Goal: Check status: Check status

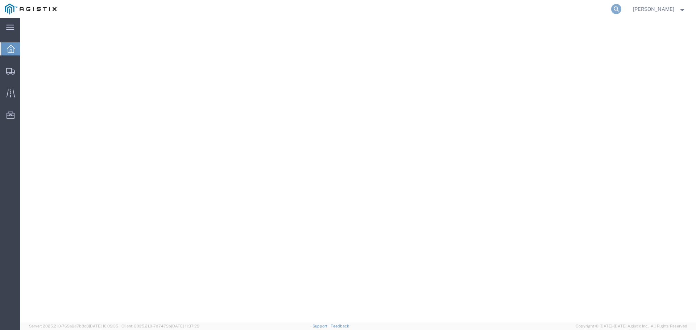
click at [621, 7] on icon at bounding box center [616, 9] width 10 height 10
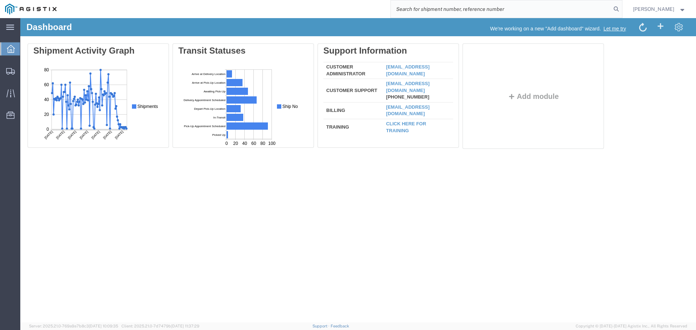
paste input "57122938"
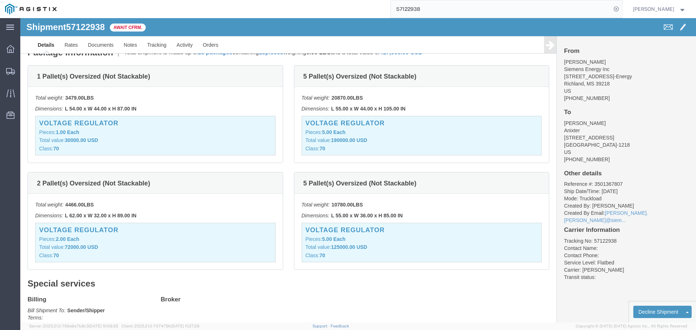
scroll to position [145, 0]
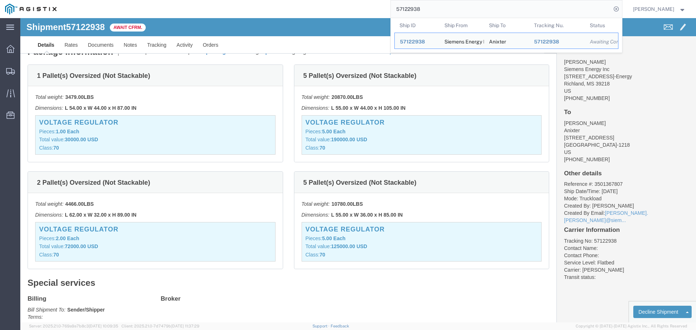
drag, startPoint x: 433, startPoint y: 13, endPoint x: 291, endPoint y: -5, distance: 143.2
click at [291, 0] on html "main_menu Created with Sketch. Collapse Menu Dashboard Shipments Traffic Resour…" at bounding box center [348, 165] width 696 height 330
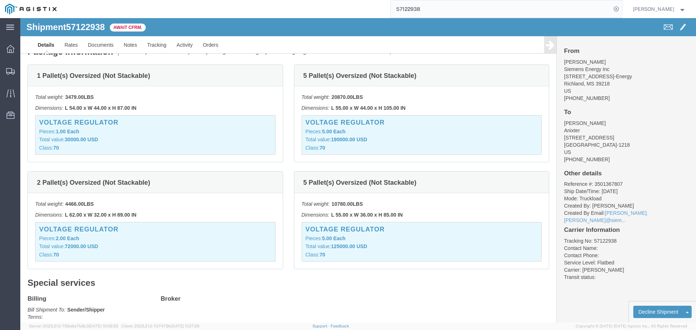
paste input "067876"
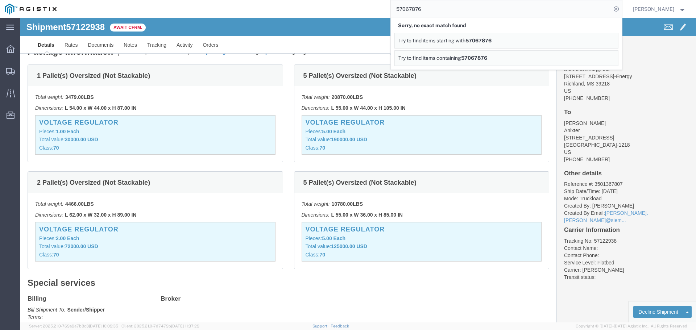
drag, startPoint x: 446, startPoint y: 5, endPoint x: 290, endPoint y: 2, distance: 155.9
click at [290, 2] on div "57067876 Sorry, no exact match found Try to find items starting with 57067876 T…" at bounding box center [342, 9] width 560 height 18
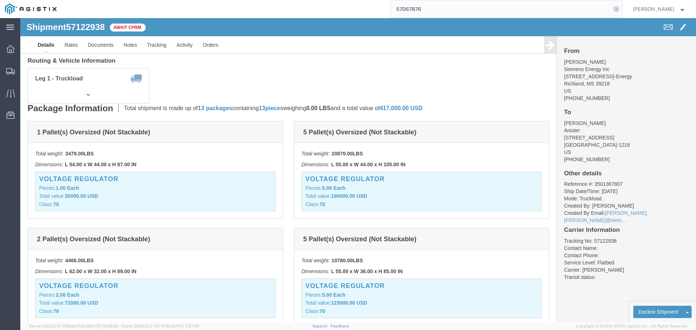
scroll to position [0, 0]
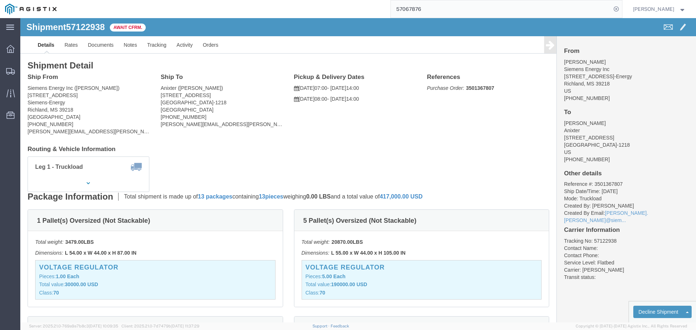
click at [47, 12] on img at bounding box center [30, 9] width 51 height 11
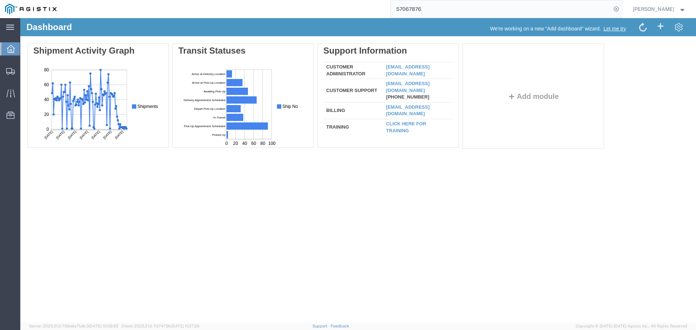
drag, startPoint x: 440, startPoint y: 9, endPoint x: 352, endPoint y: 1, distance: 88.8
click at [352, 1] on div "57067876" at bounding box center [342, 9] width 560 height 18
drag, startPoint x: 438, startPoint y: 9, endPoint x: 352, endPoint y: 1, distance: 86.3
click at [352, 1] on div "57067876" at bounding box center [342, 9] width 560 height 18
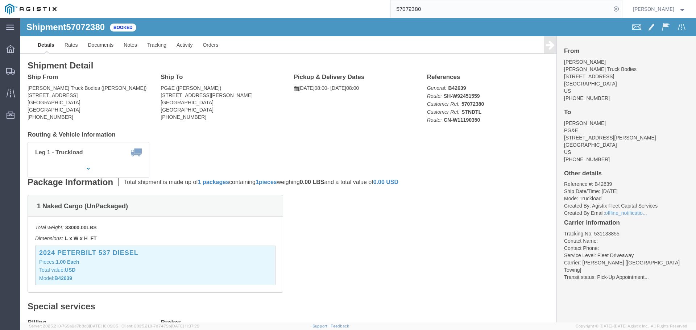
click at [463, 11] on input "57072380" at bounding box center [501, 8] width 220 height 17
drag, startPoint x: 463, startPoint y: 11, endPoint x: 265, endPoint y: -18, distance: 200.7
click at [265, 0] on html "main_menu Created with Sketch. Collapse Menu Dashboard Shipments Traffic Resour…" at bounding box center [348, 165] width 696 height 330
type input "57067876"
